Goal: Task Accomplishment & Management: Use online tool/utility

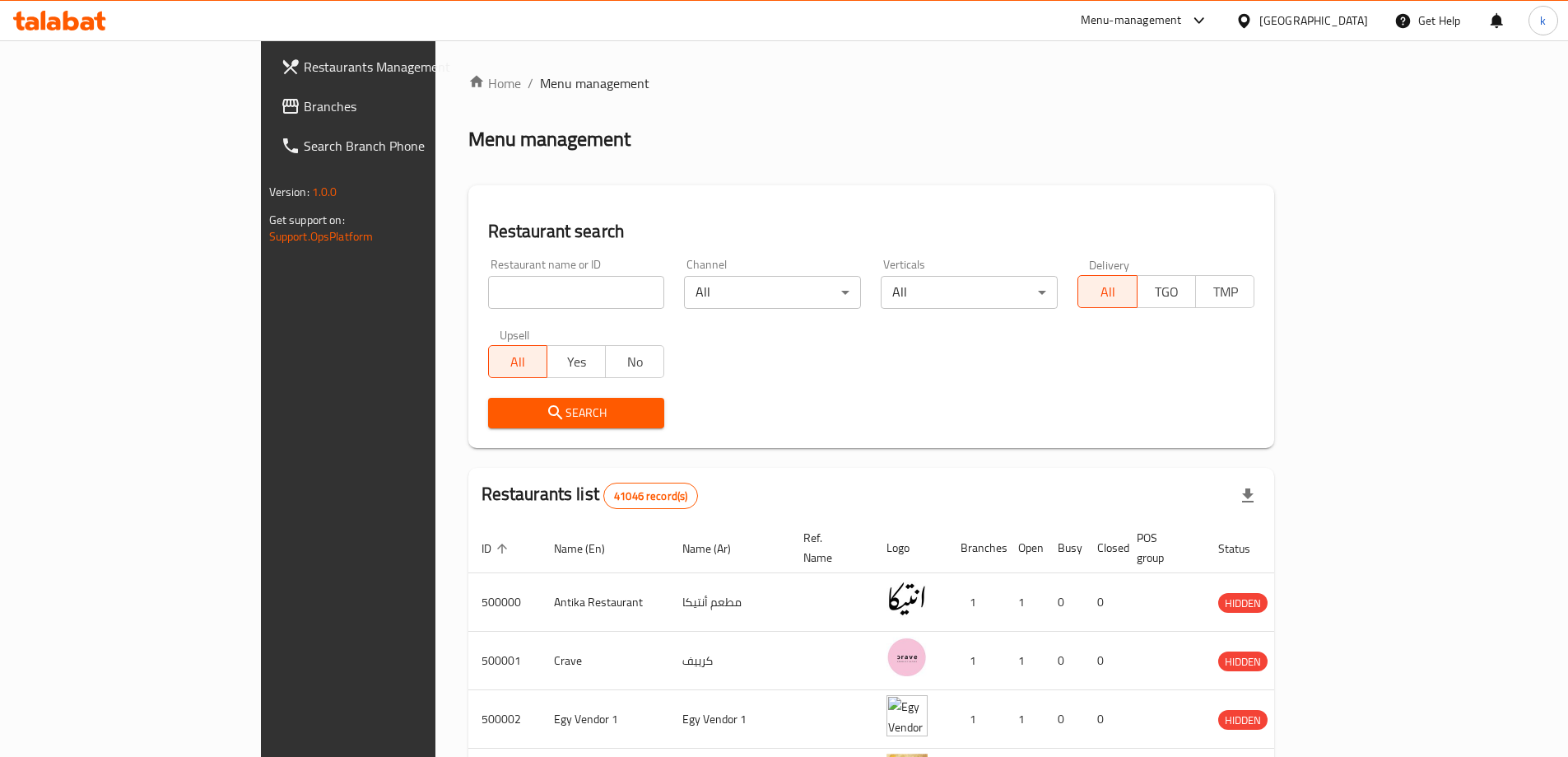
click at [1189, 32] on div "Menu-management" at bounding box center [1145, 20] width 155 height 39
click at [1182, 28] on div "Menu-management" at bounding box center [1131, 21] width 102 height 20
click at [511, 291] on input "search" at bounding box center [576, 292] width 177 height 33
click at [1342, 22] on div "[GEOGRAPHIC_DATA]" at bounding box center [1313, 21] width 108 height 18
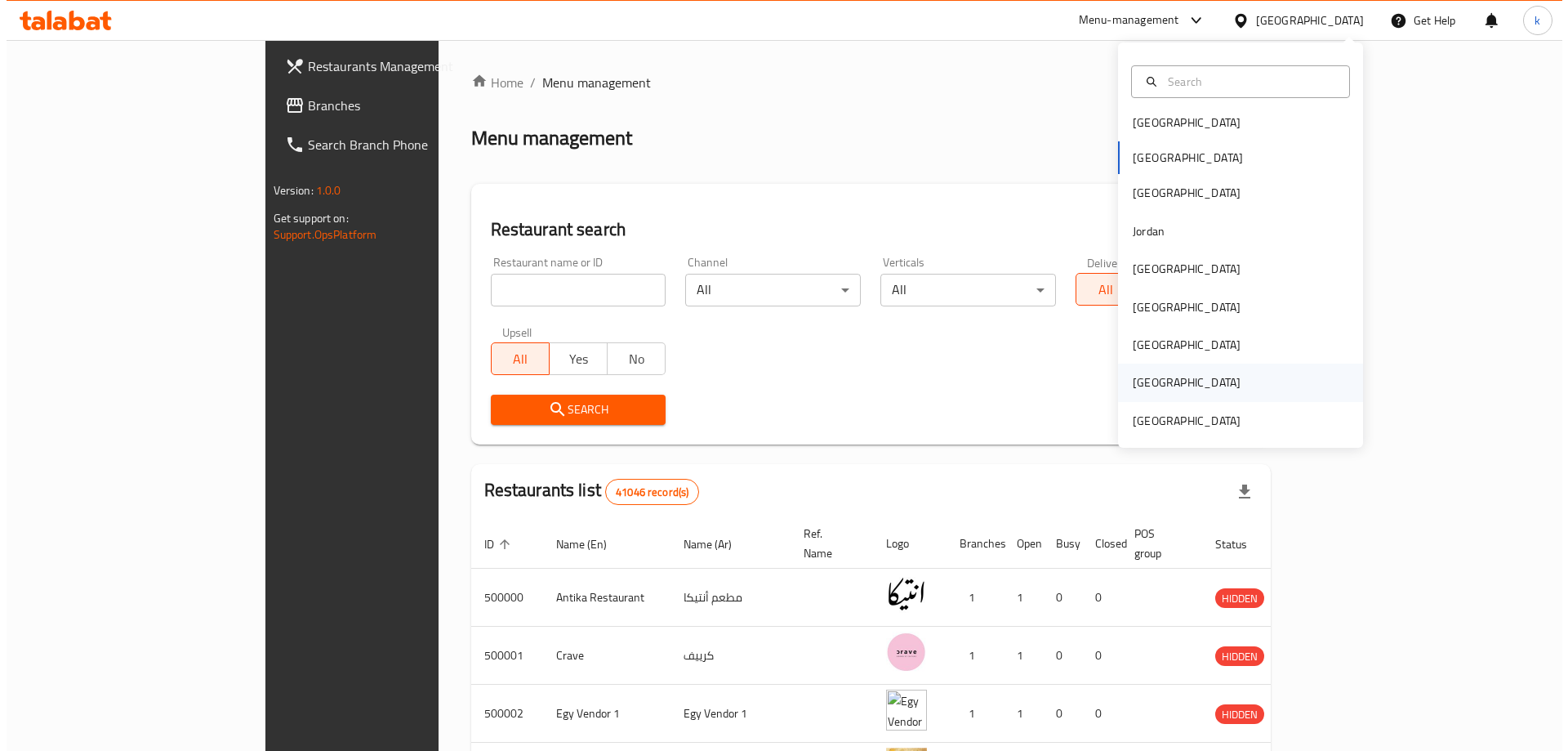
scroll to position [9, 0]
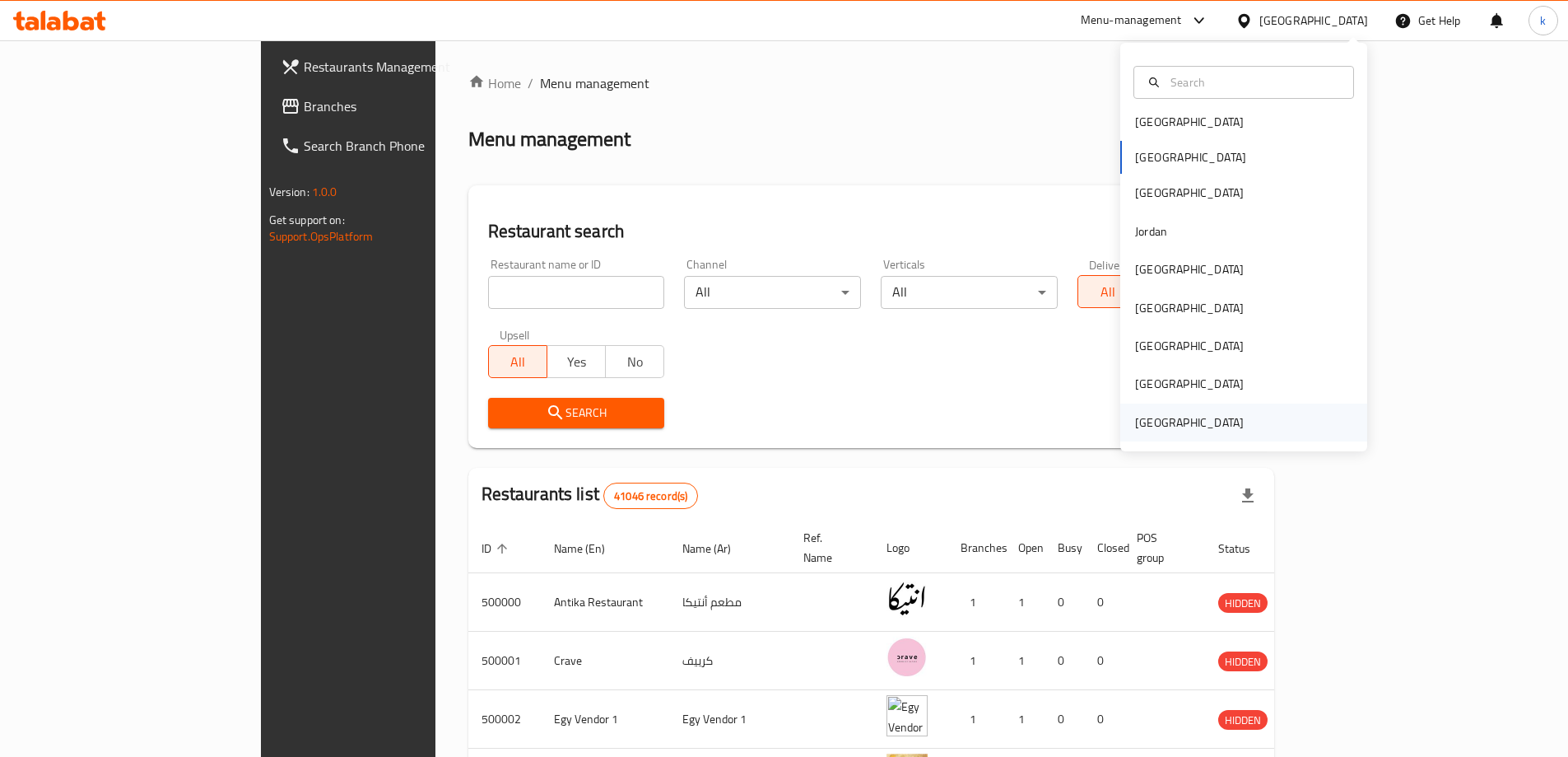
click at [1186, 423] on div "[GEOGRAPHIC_DATA]" at bounding box center [1188, 423] width 108 height 18
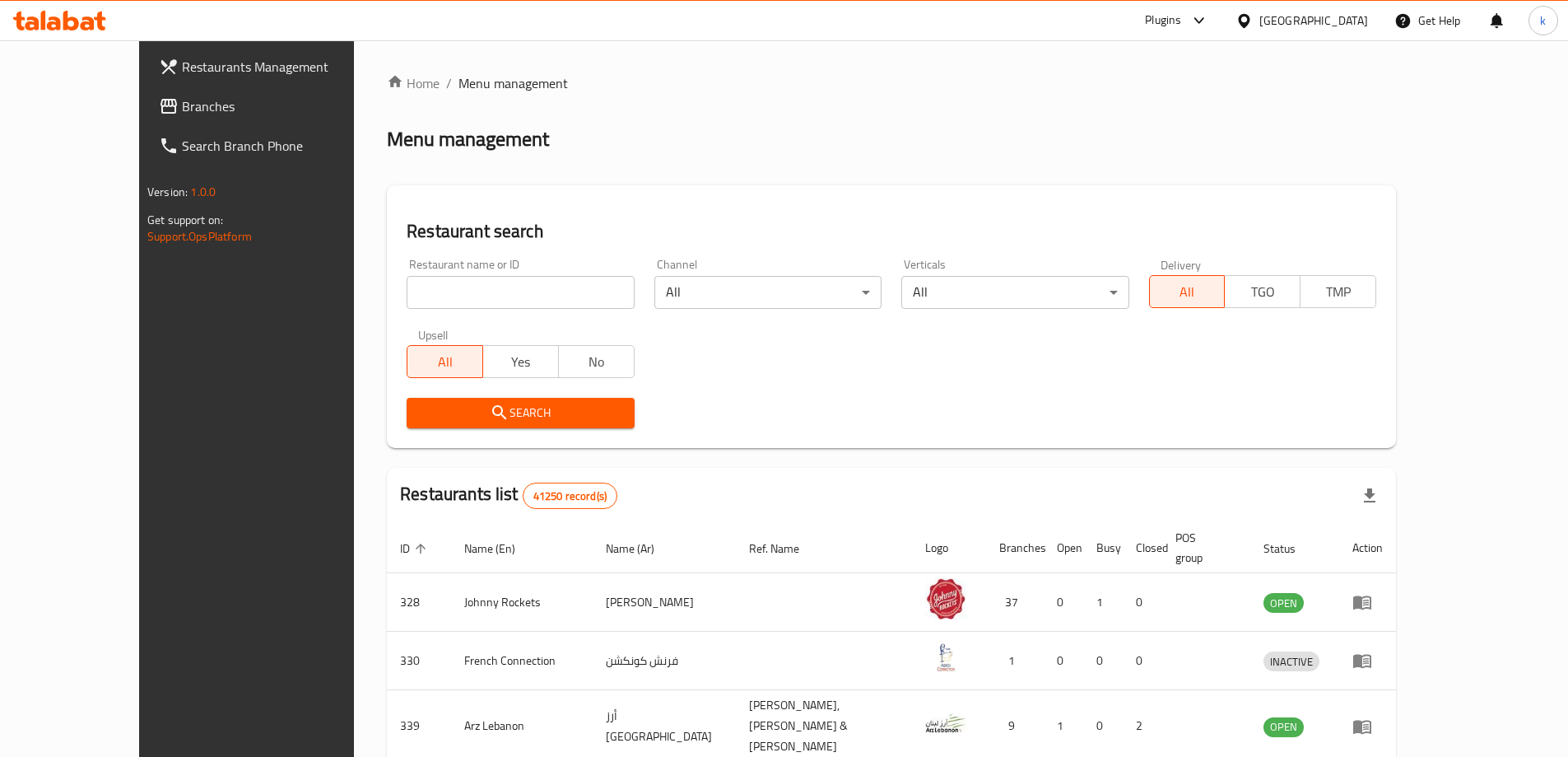
click at [448, 301] on input "search" at bounding box center [520, 292] width 227 height 33
paste input "15390"
type input "15390"
click button "Search" at bounding box center [520, 413] width 227 height 30
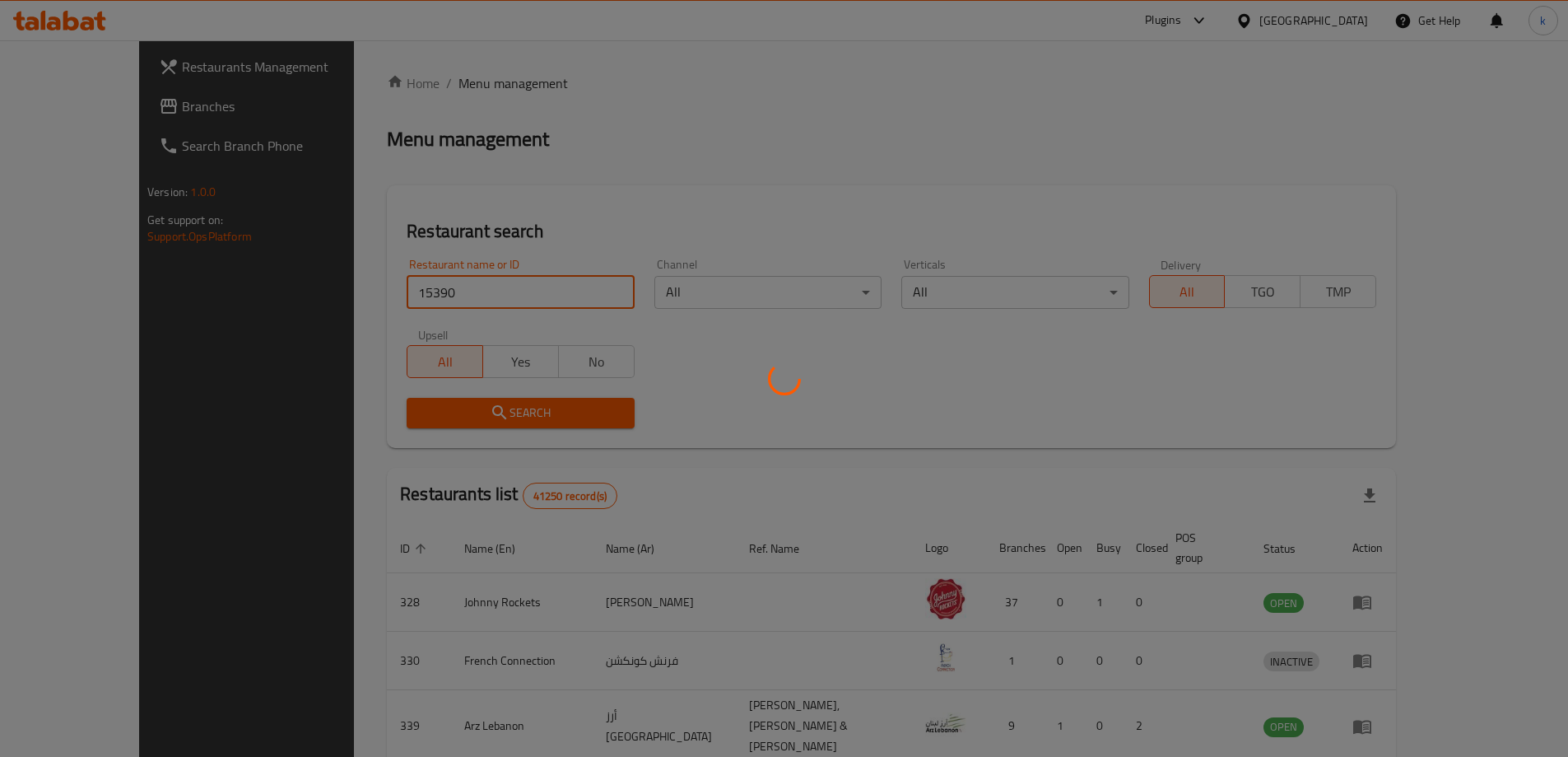
click button "Search" at bounding box center [520, 413] width 227 height 30
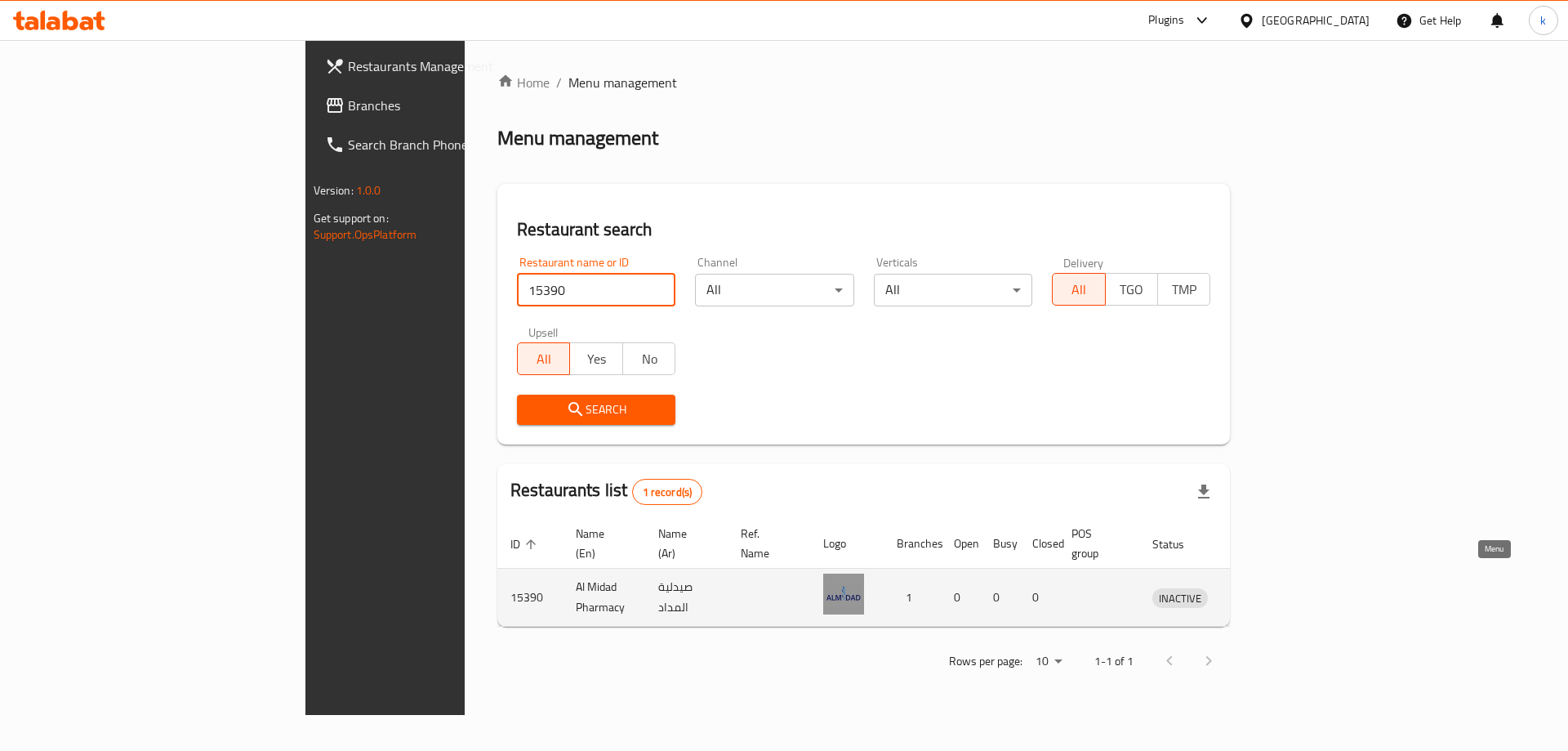
click at [1271, 588] on link "enhanced table" at bounding box center [1255, 598] width 30 height 20
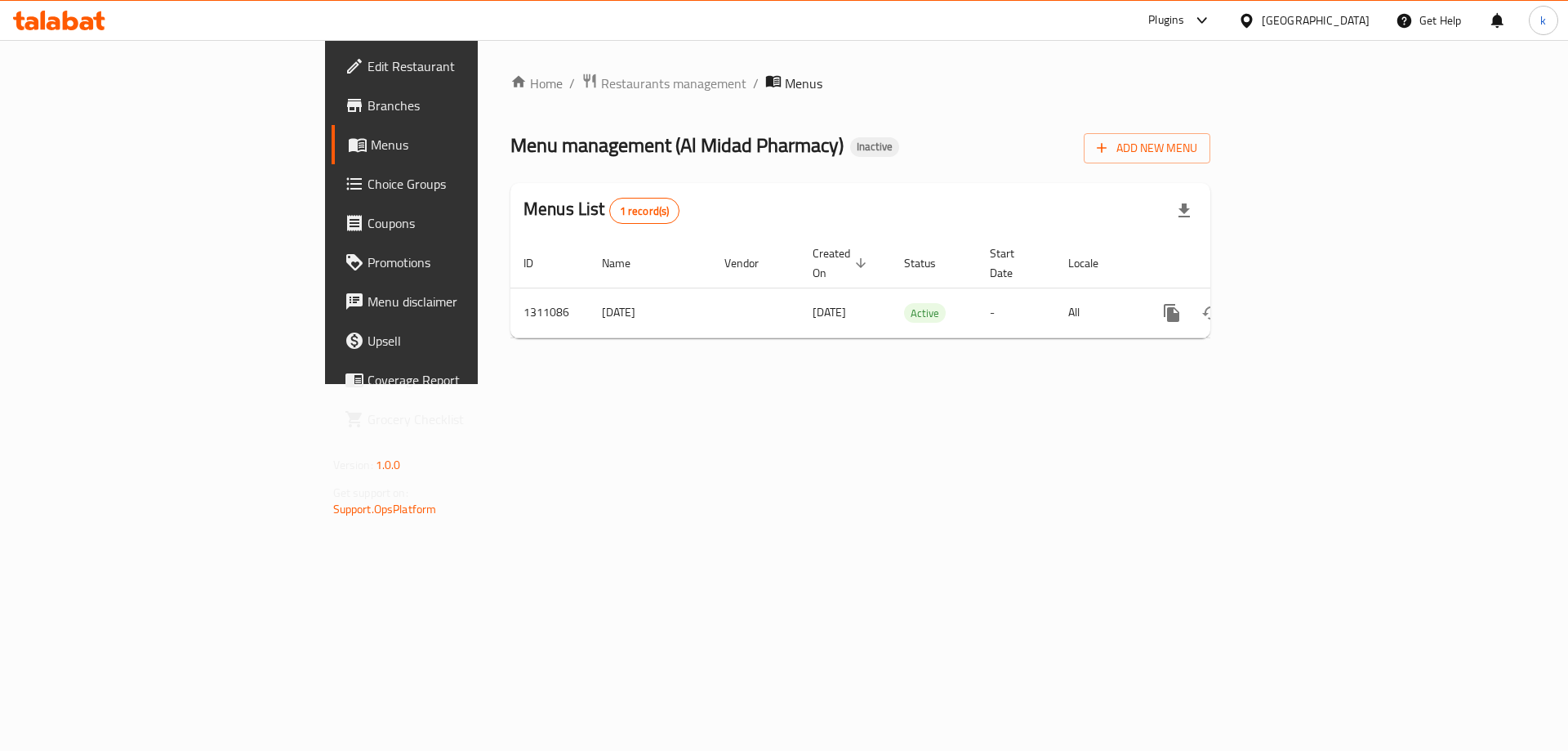
click at [332, 118] on link "Branches" at bounding box center [459, 105] width 256 height 39
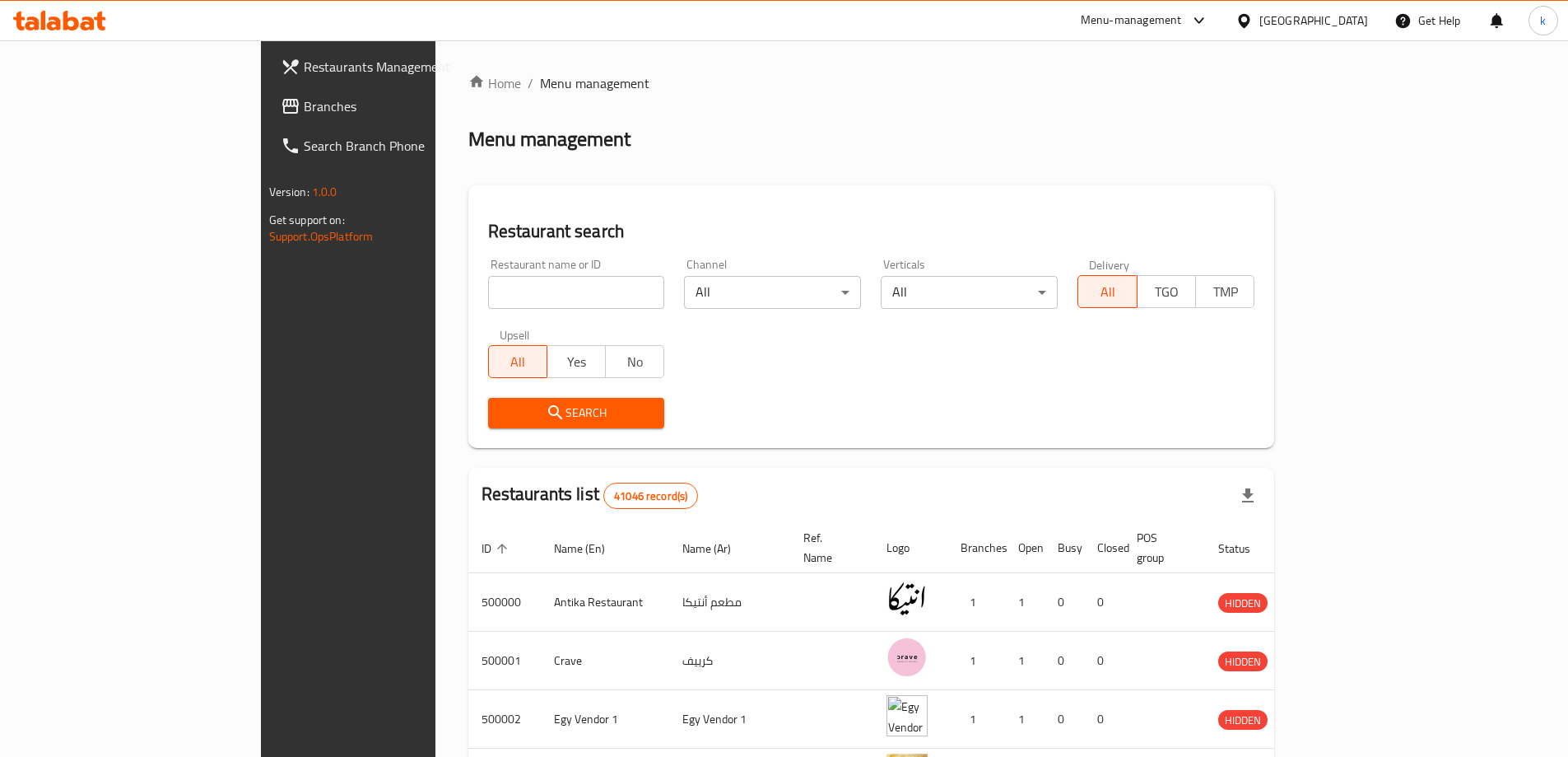
click at [1182, 18] on div "Menu-management" at bounding box center [1131, 21] width 102 height 20
click at [1133, 102] on div "Catalog" at bounding box center [1166, 110] width 247 height 38
